Goal: Obtain resource: Obtain resource

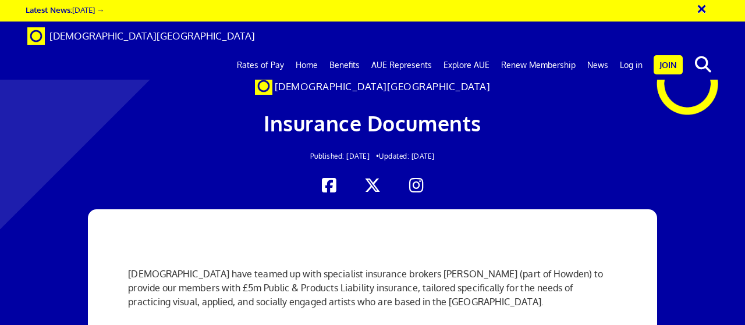
scroll to position [0, 2]
click at [632, 51] on link "Log in" at bounding box center [631, 65] width 34 height 29
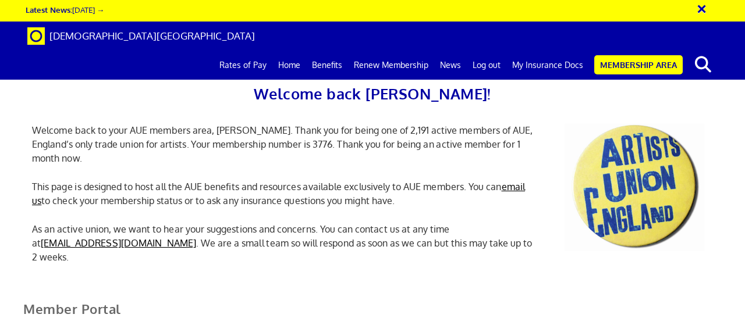
scroll to position [291, 0]
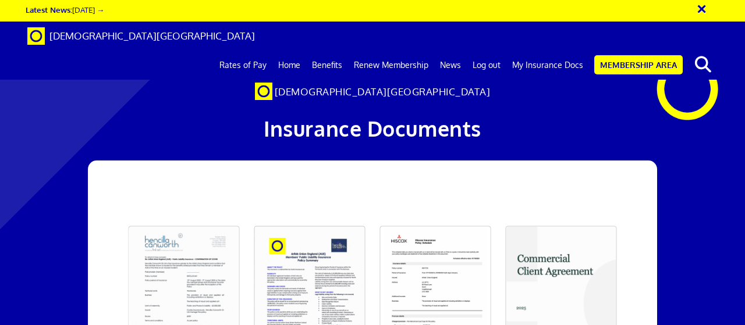
scroll to position [116, 0]
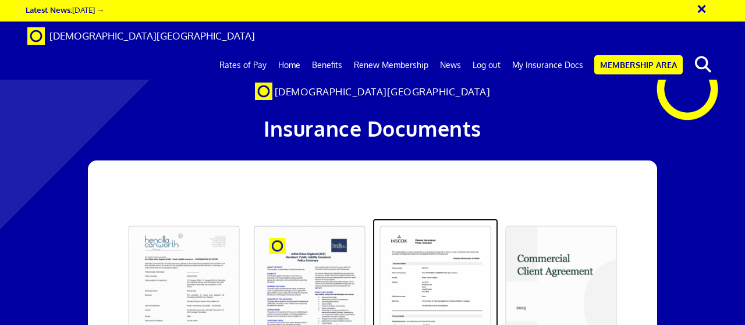
click at [455, 219] on link at bounding box center [435, 293] width 126 height 148
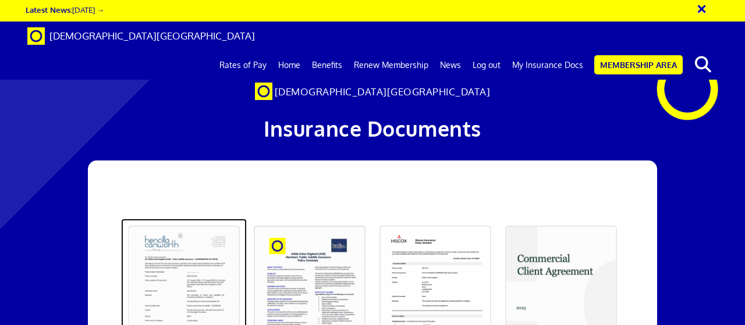
click at [198, 219] on link at bounding box center [184, 293] width 126 height 148
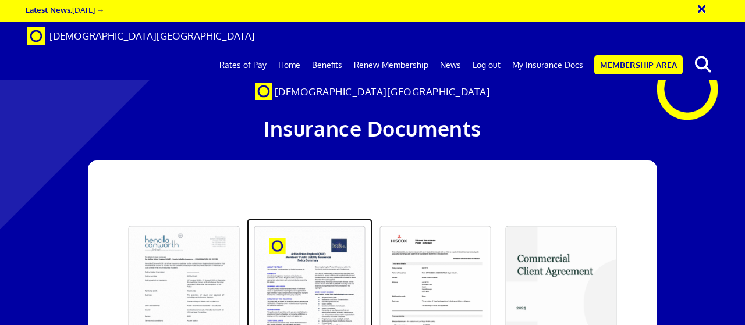
click at [333, 219] on link at bounding box center [310, 293] width 126 height 148
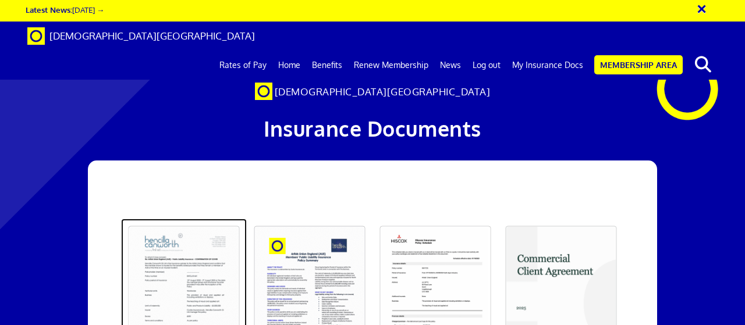
click at [179, 219] on link at bounding box center [184, 293] width 126 height 148
